Goal: Contribute content

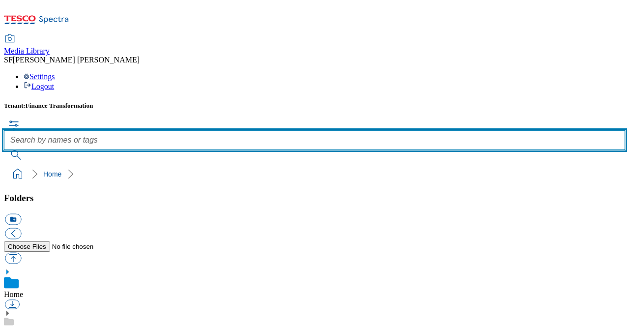
click at [252, 130] on input "text" at bounding box center [315, 140] width 622 height 20
click at [242, 130] on input "text" at bounding box center [315, 140] width 622 height 20
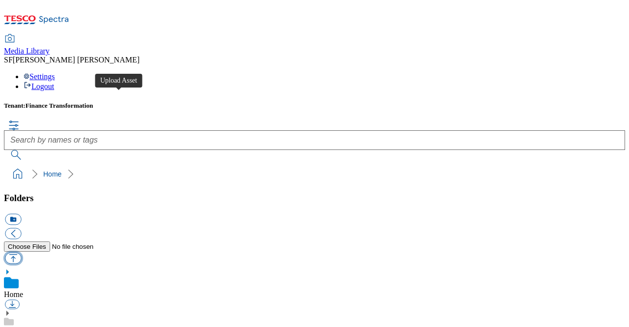
click at [21, 252] on button "button" at bounding box center [13, 257] width 16 height 11
type input "C:\fakepath\429000206004.jpg"
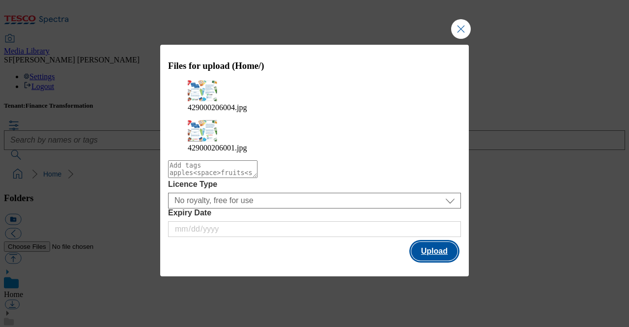
click at [432, 245] on button "Upload" at bounding box center [435, 251] width 46 height 19
